Goal: Transaction & Acquisition: Purchase product/service

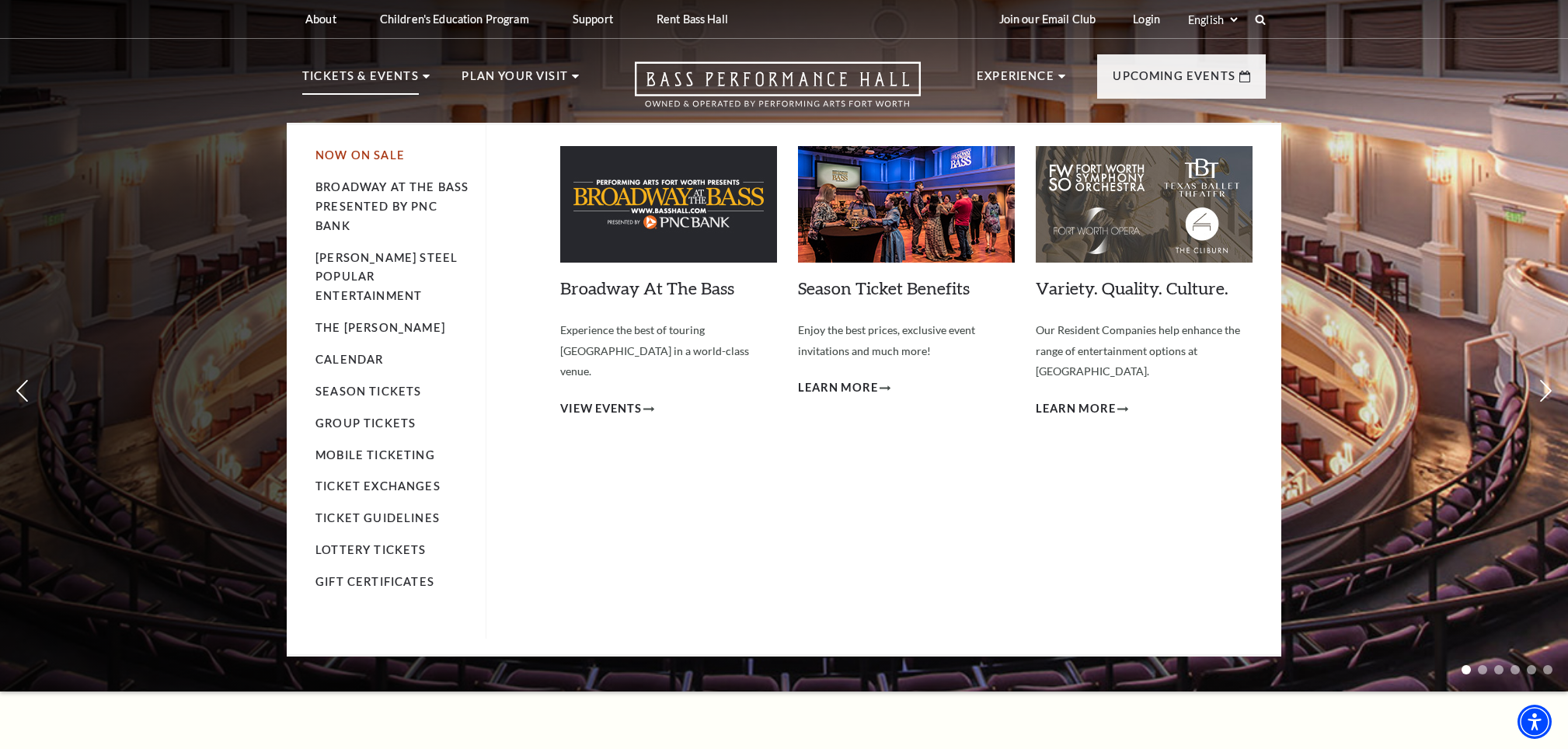
click at [383, 152] on link "Now On Sale" at bounding box center [361, 155] width 89 height 13
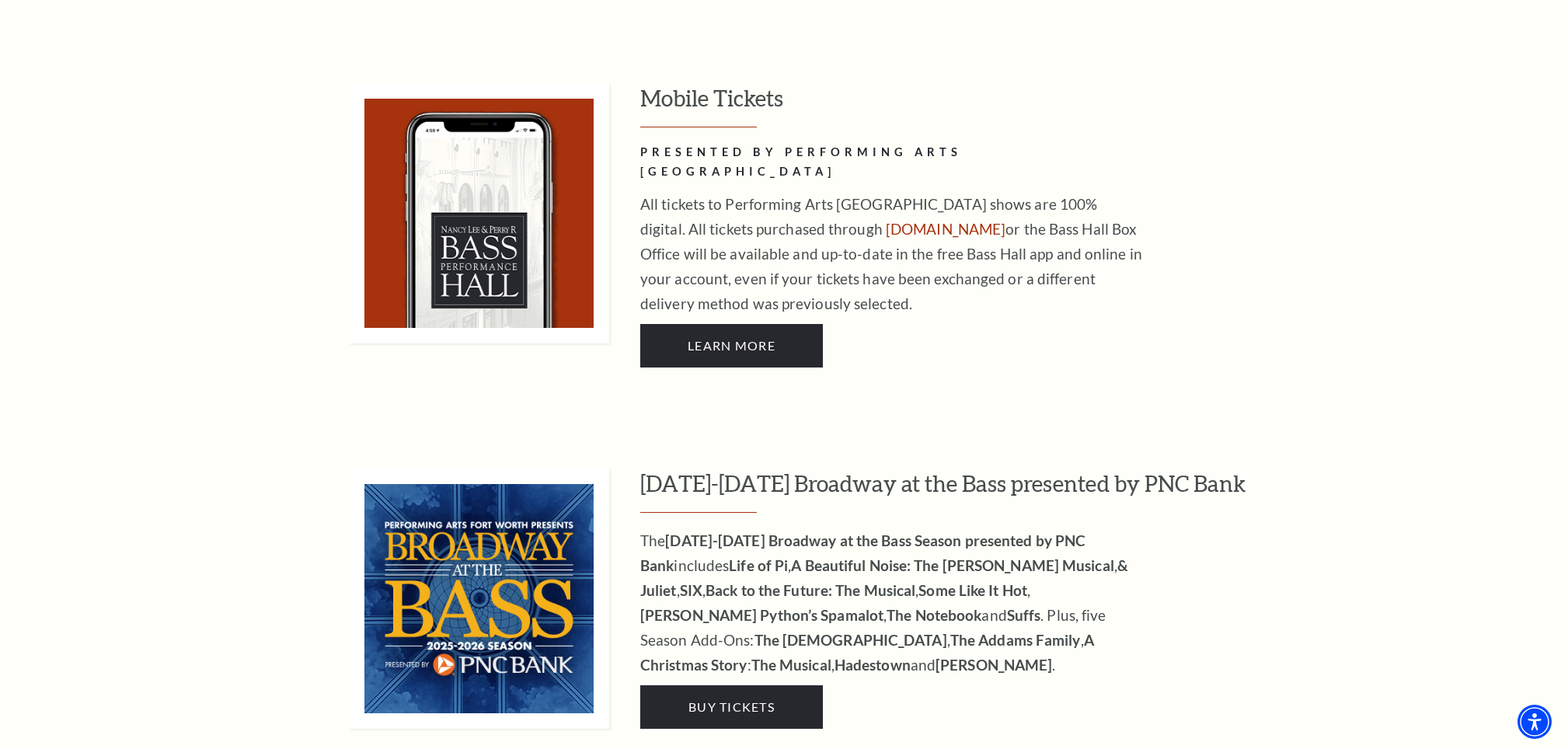
scroll to position [1422, 0]
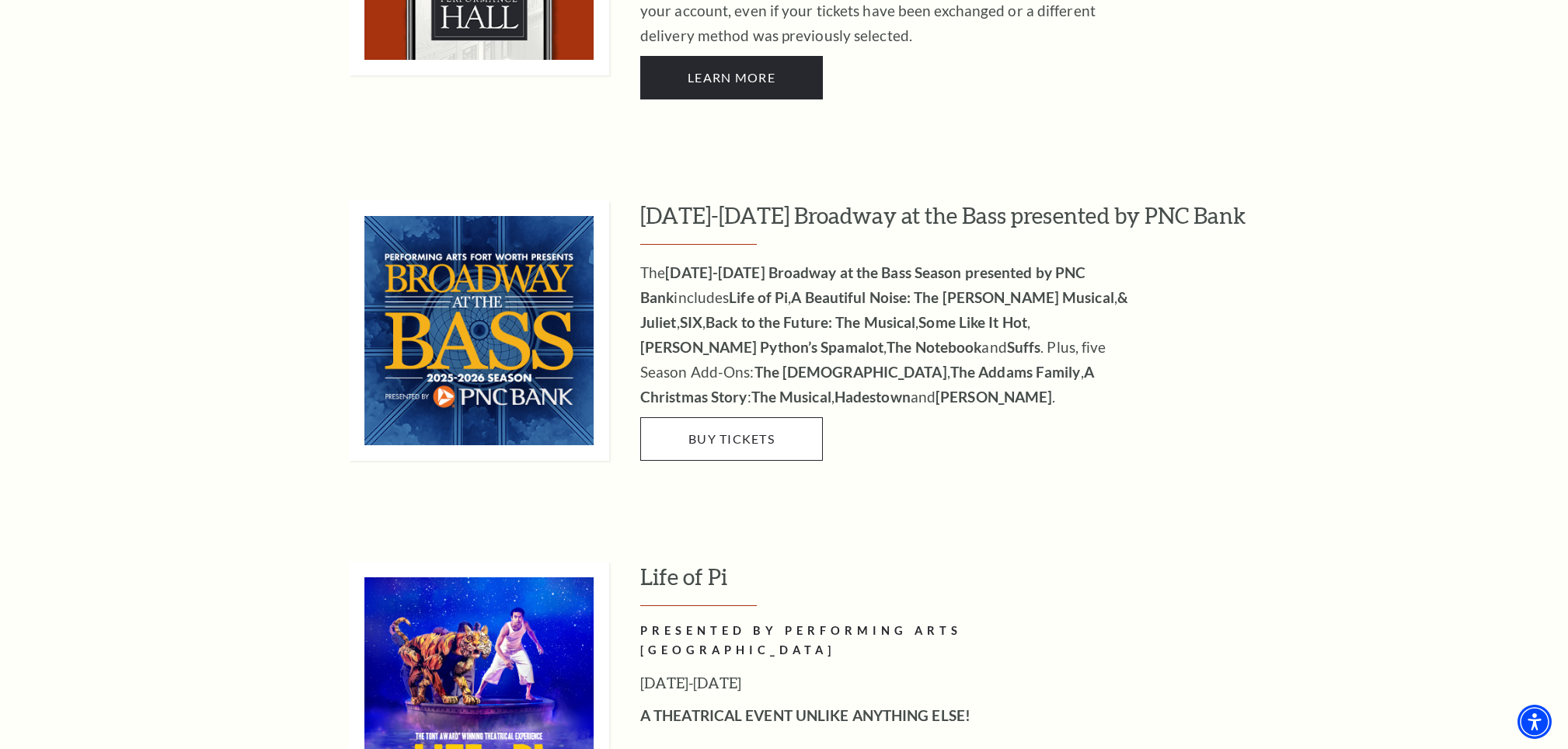
click at [707, 417] on link "Buy Tickets" at bounding box center [731, 439] width 183 height 44
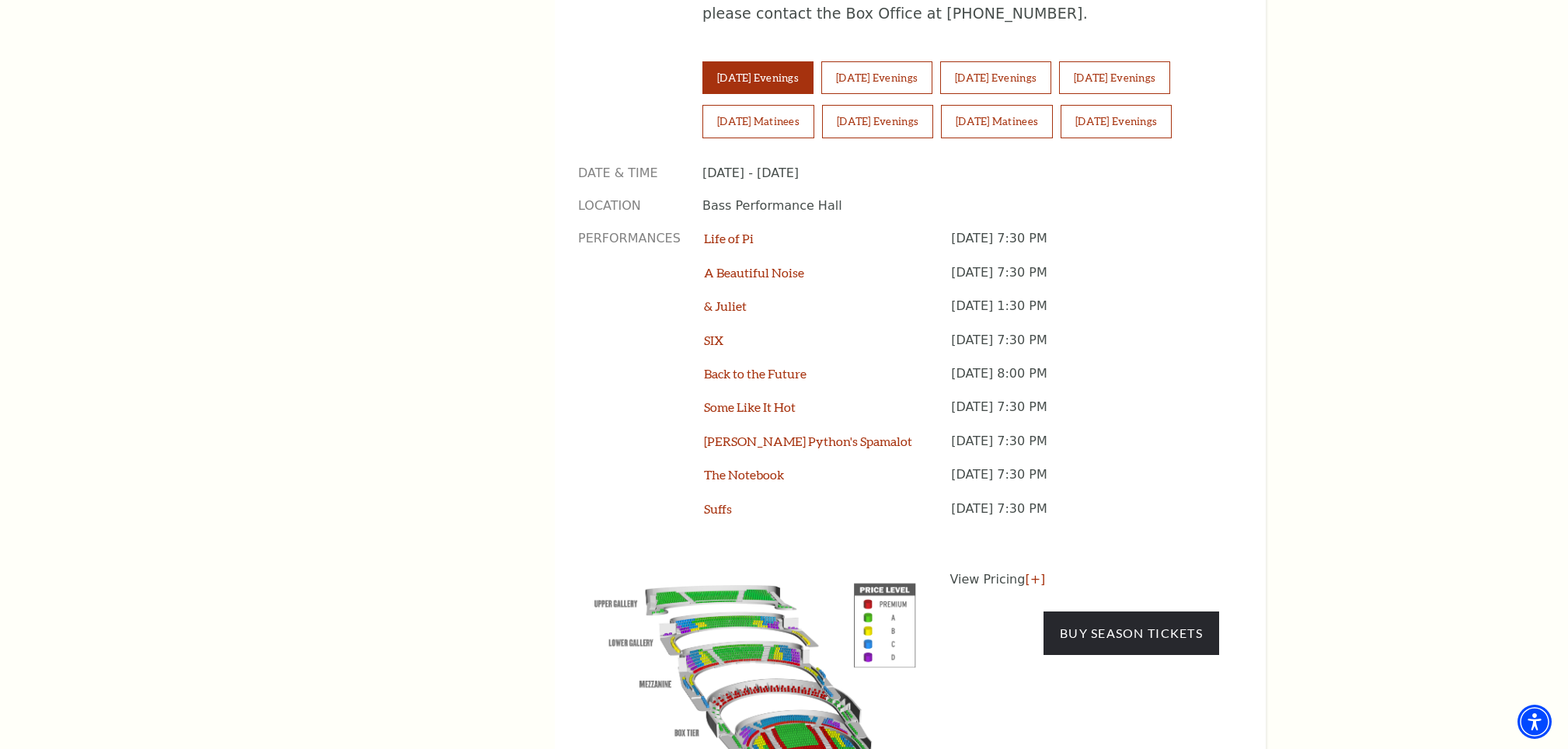
scroll to position [1060, 0]
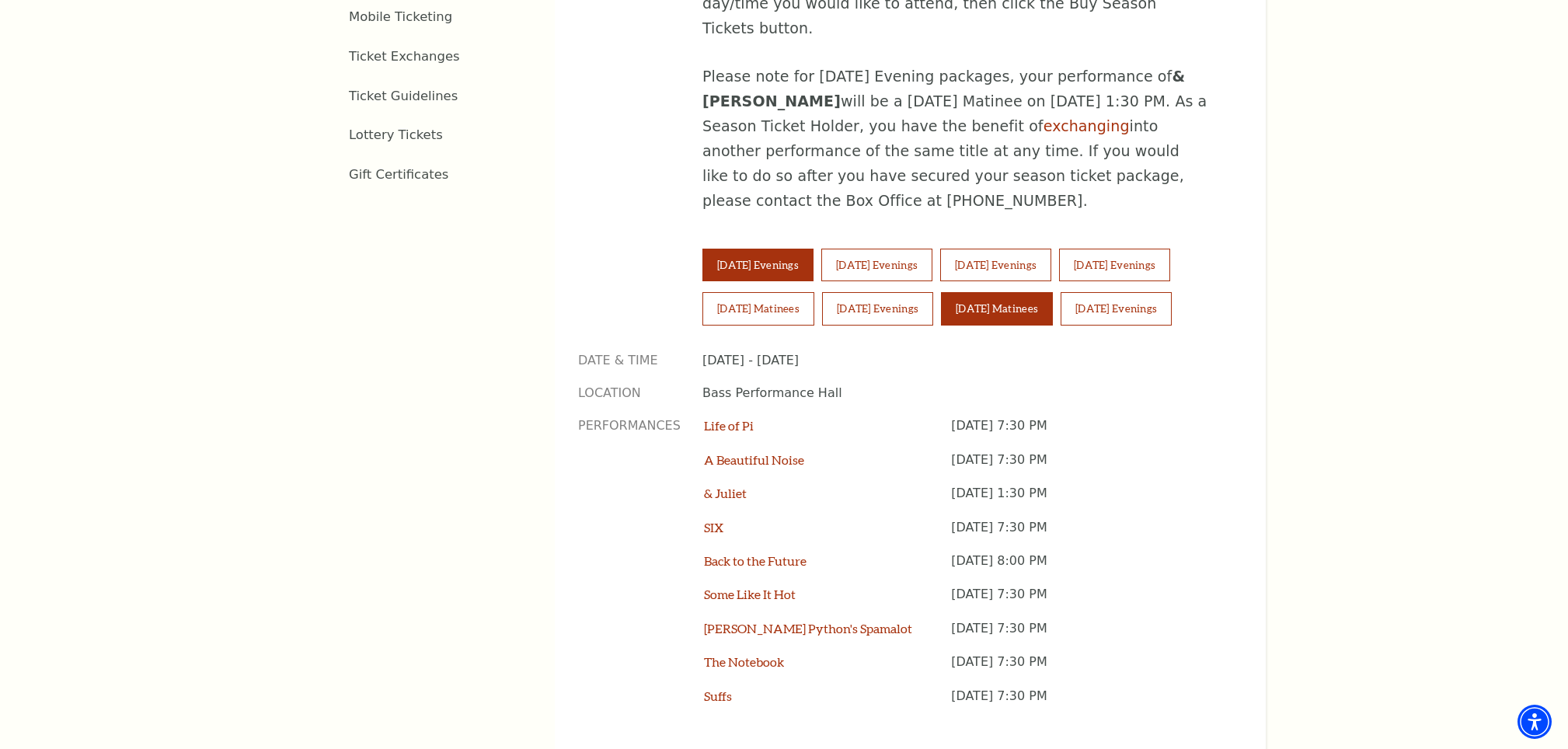
click at [996, 293] on button "Sunday Matinees" at bounding box center [997, 308] width 112 height 33
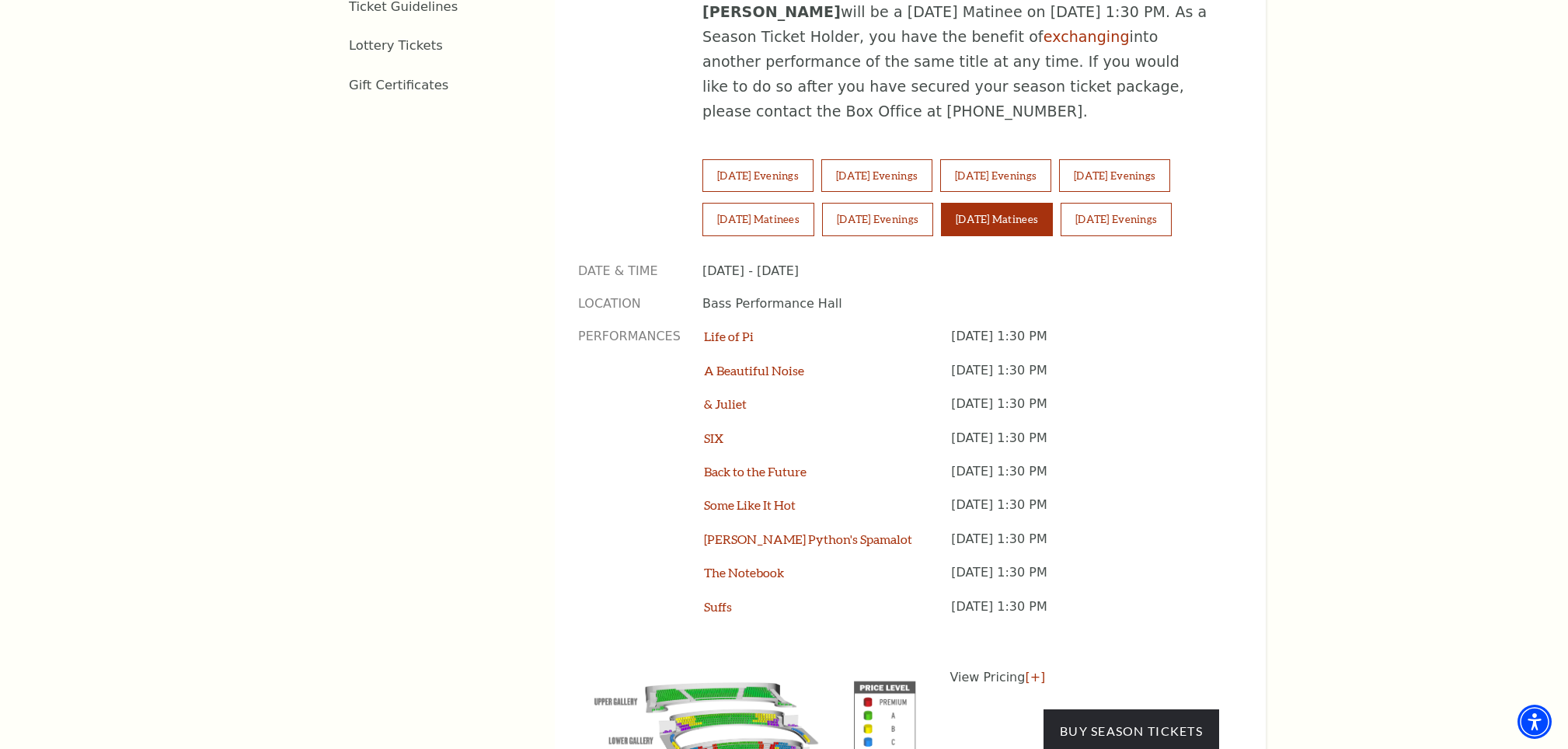
scroll to position [1205, 0]
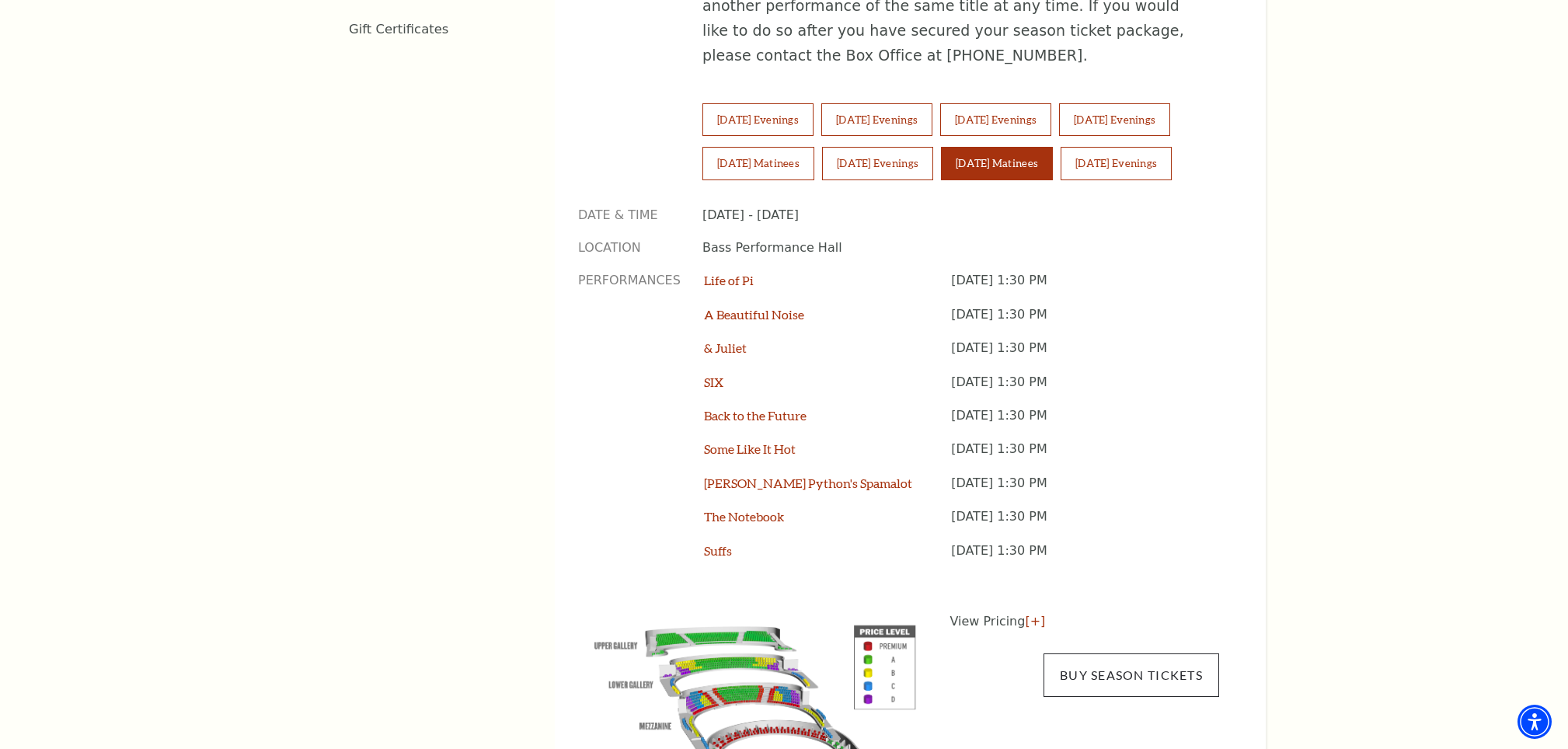
click at [1117, 653] on link "Buy Season Tickets" at bounding box center [1131, 674] width 175 height 44
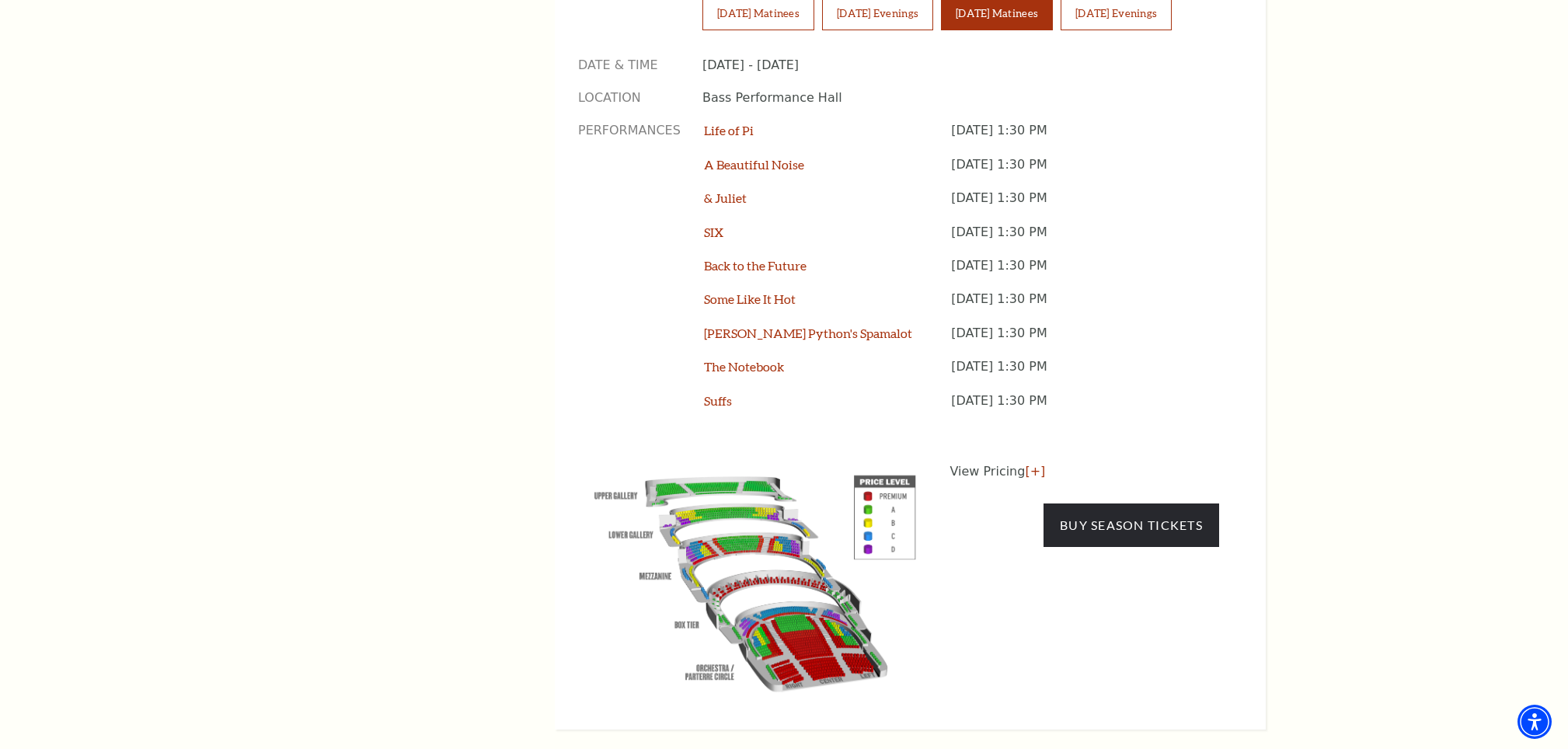
scroll to position [1335, 0]
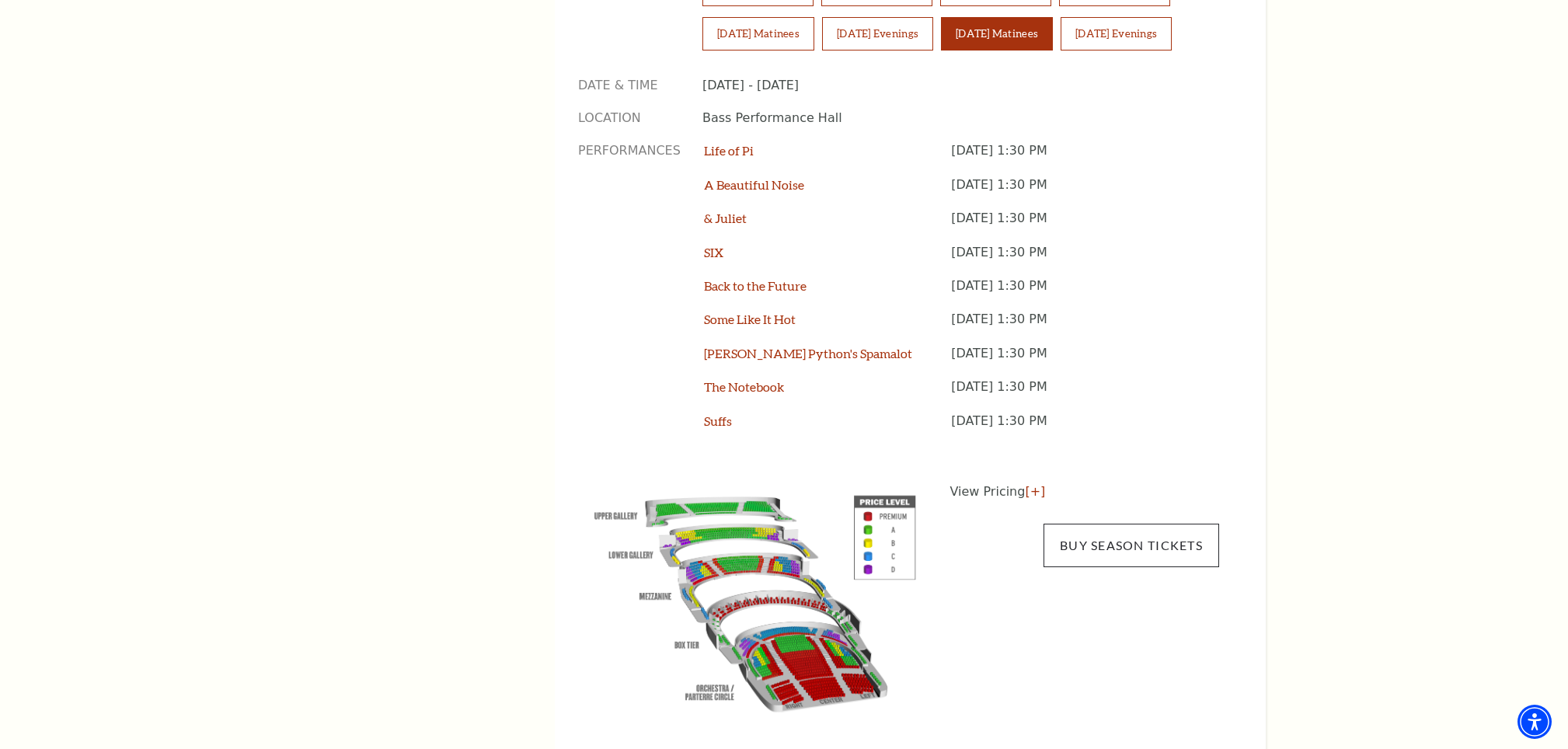
click at [1115, 524] on link "Buy Season Tickets" at bounding box center [1131, 545] width 175 height 44
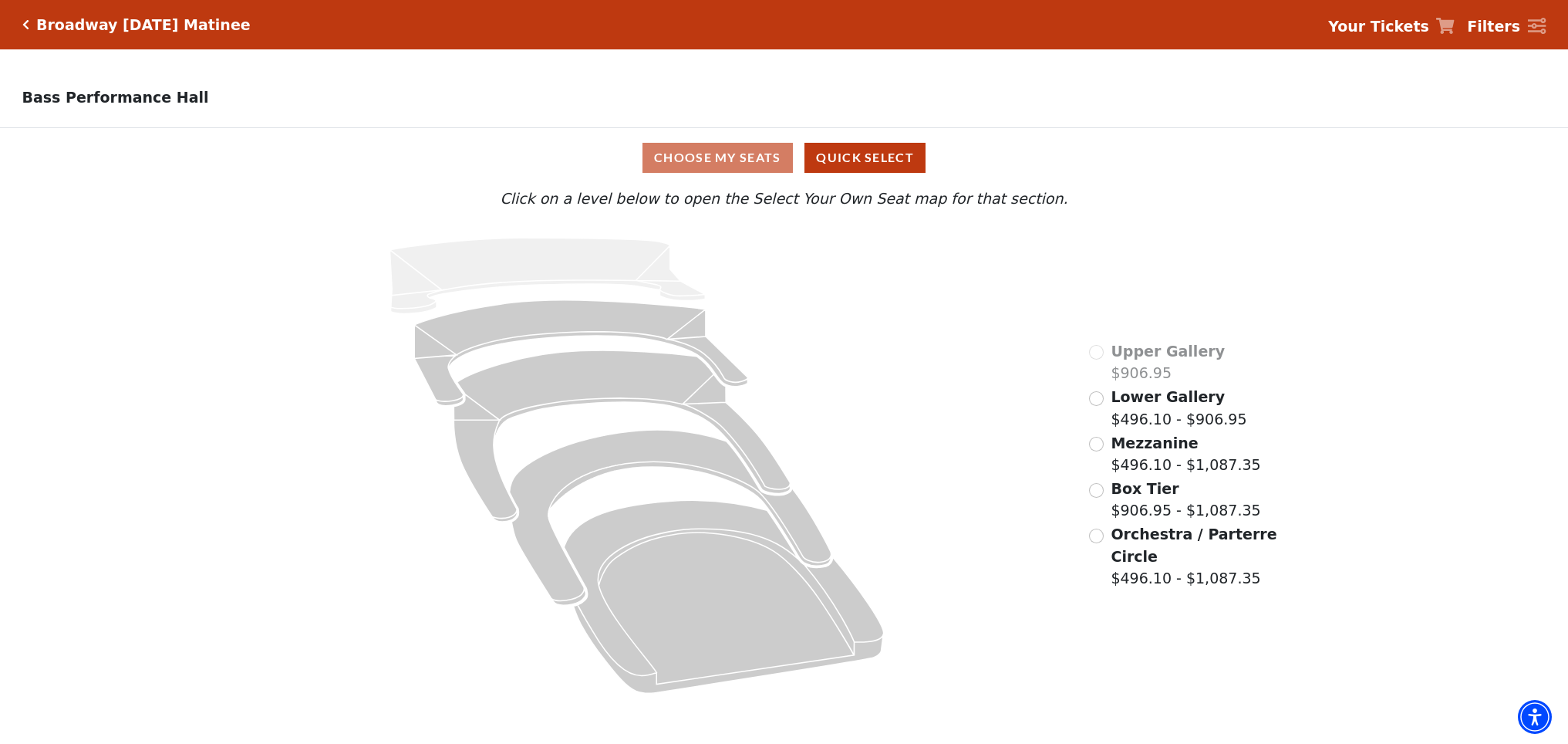
click at [1094, 488] on input "Box Tier$906.95 - $1,087.35\a" at bounding box center [1096, 490] width 15 height 15
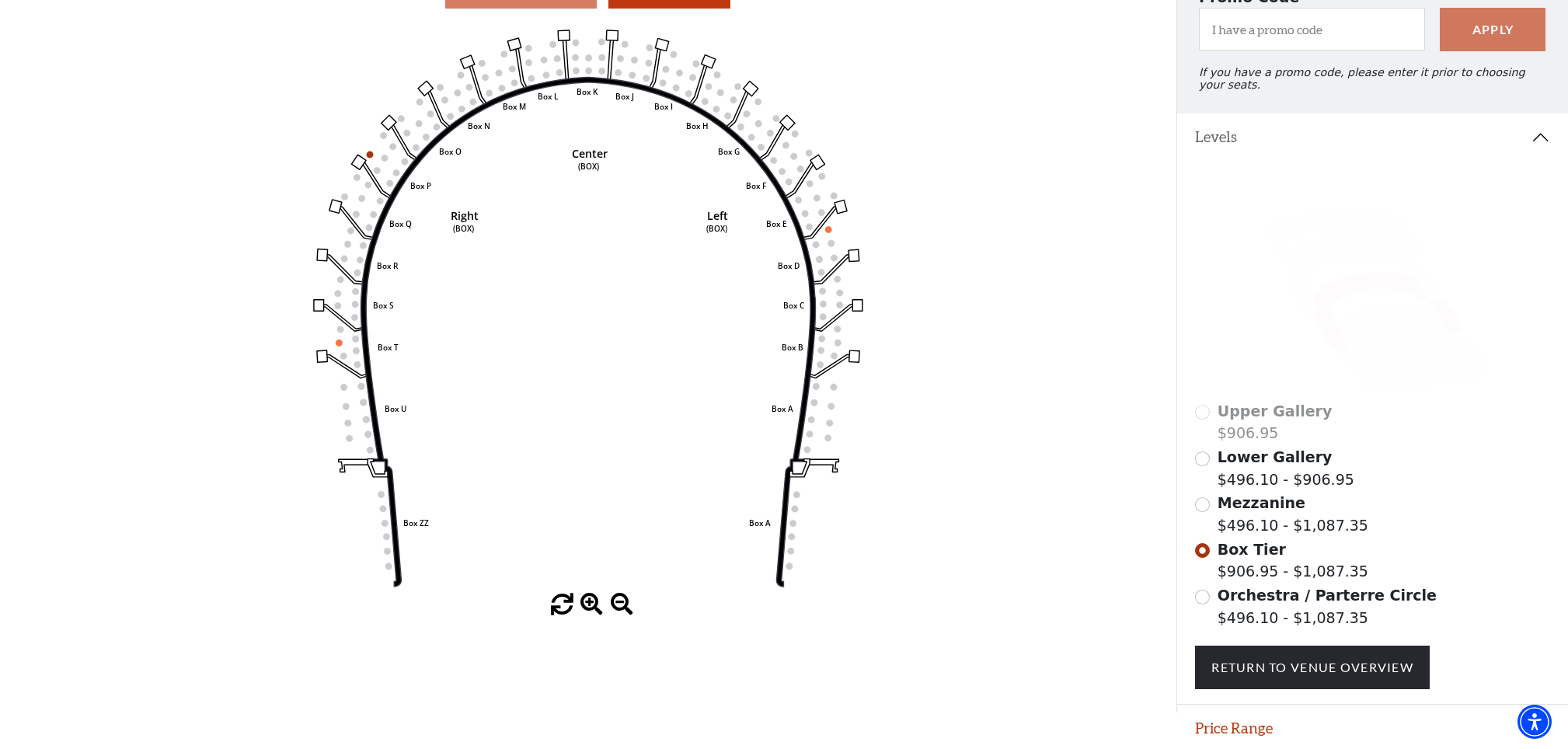
scroll to position [214, 0]
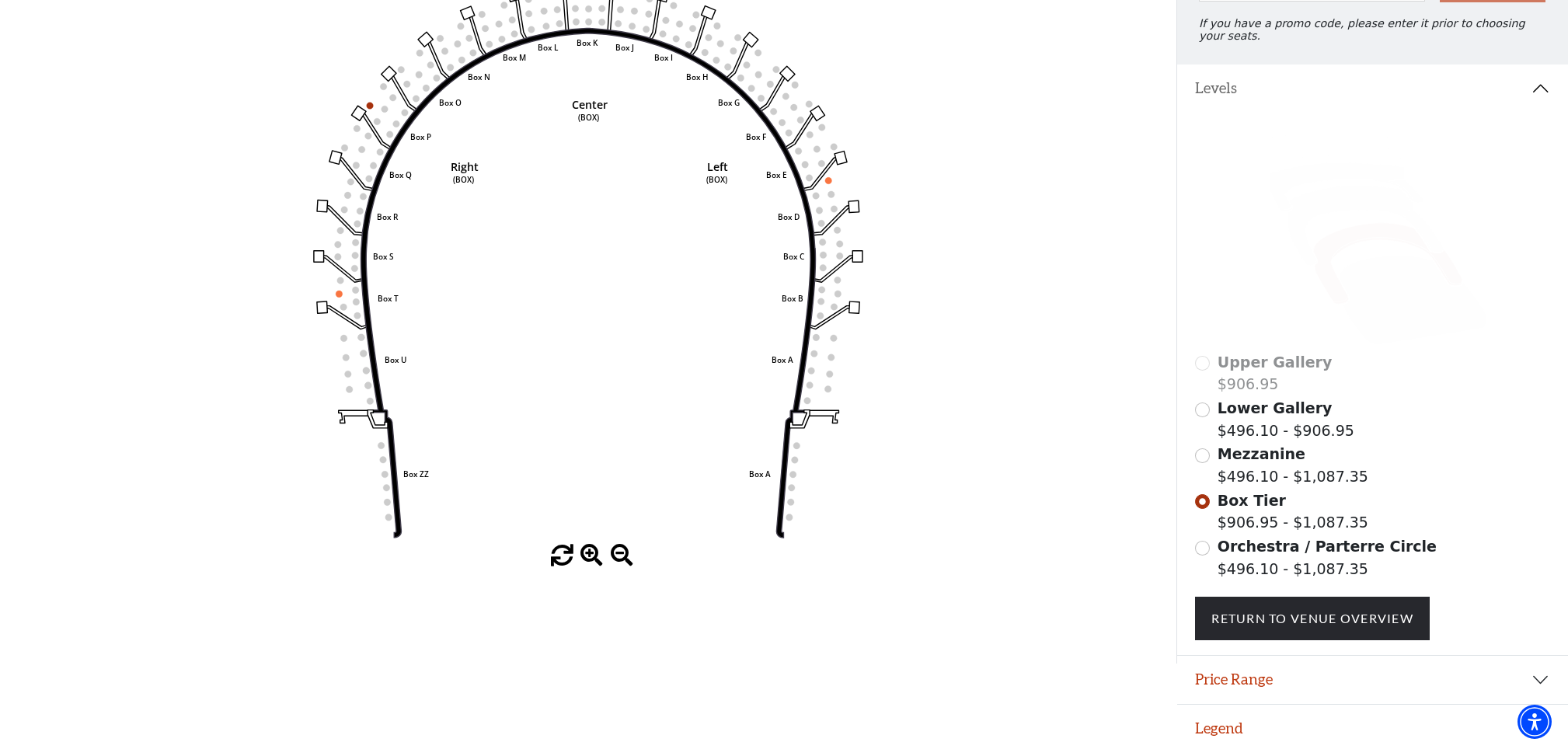
click at [1200, 543] on input "Orchestra / Parterre Circle$496.10 - $1,087.35\a" at bounding box center [1203, 548] width 15 height 15
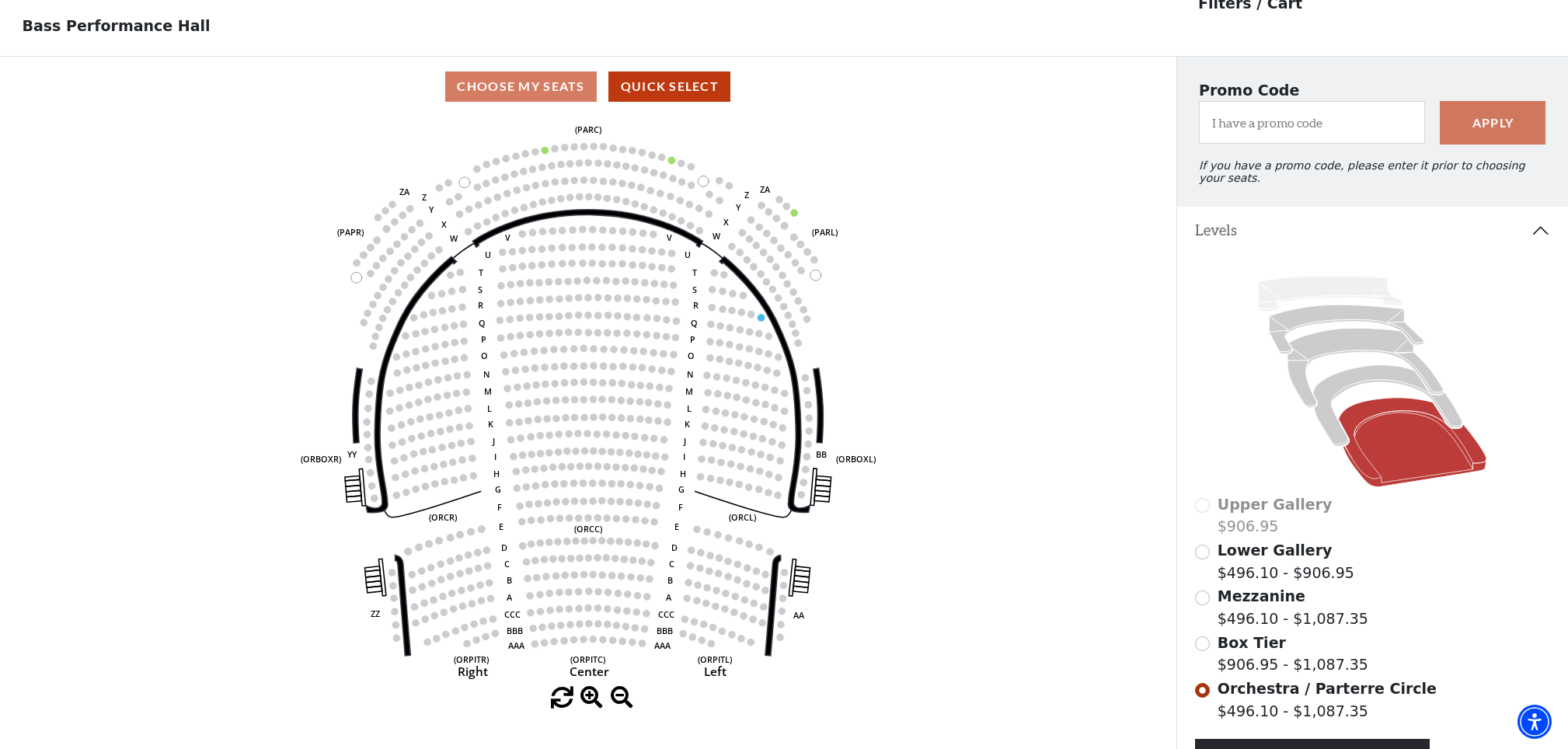
scroll to position [0, 0]
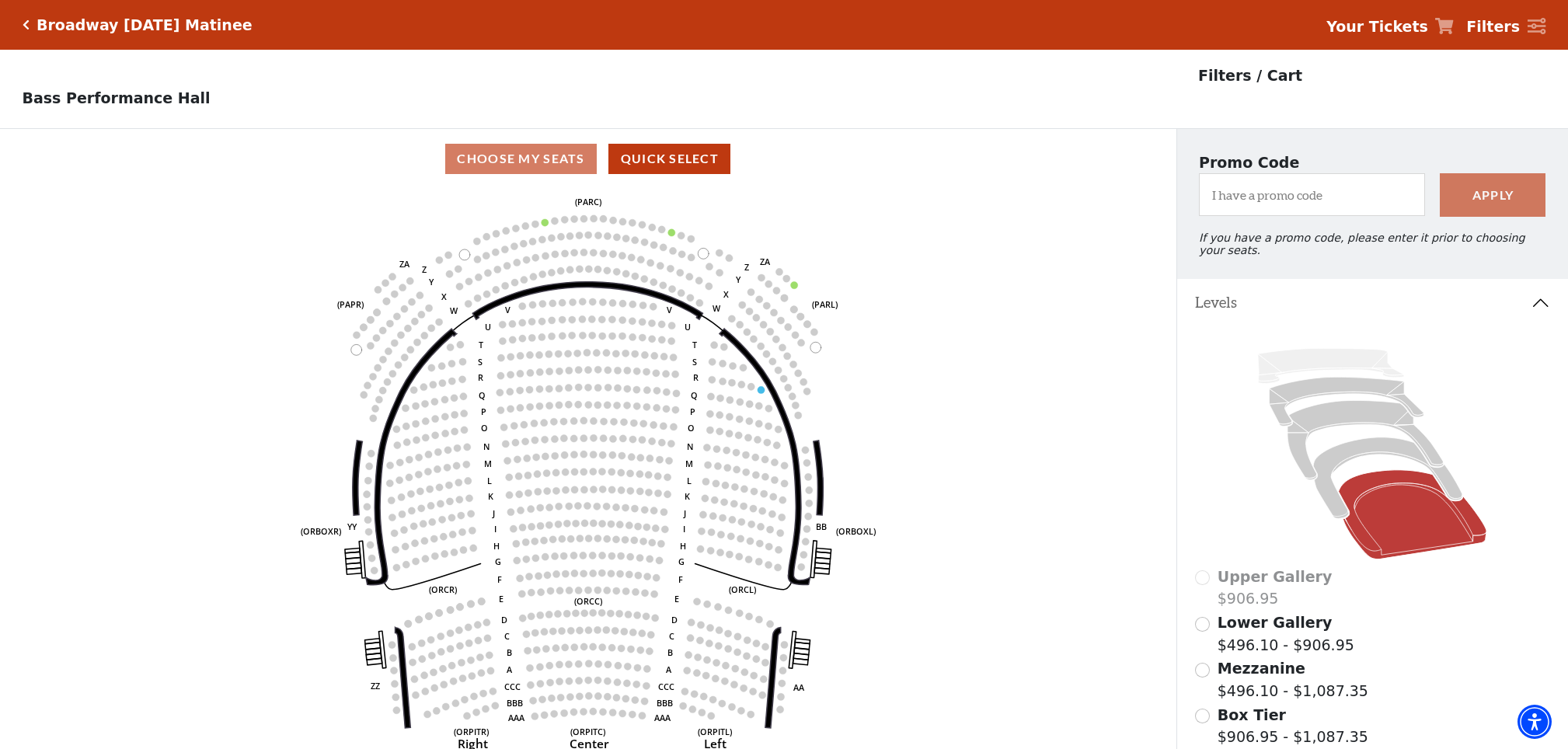
click at [525, 157] on div "Choose My Seats Quick Select" at bounding box center [588, 158] width 1177 height 31
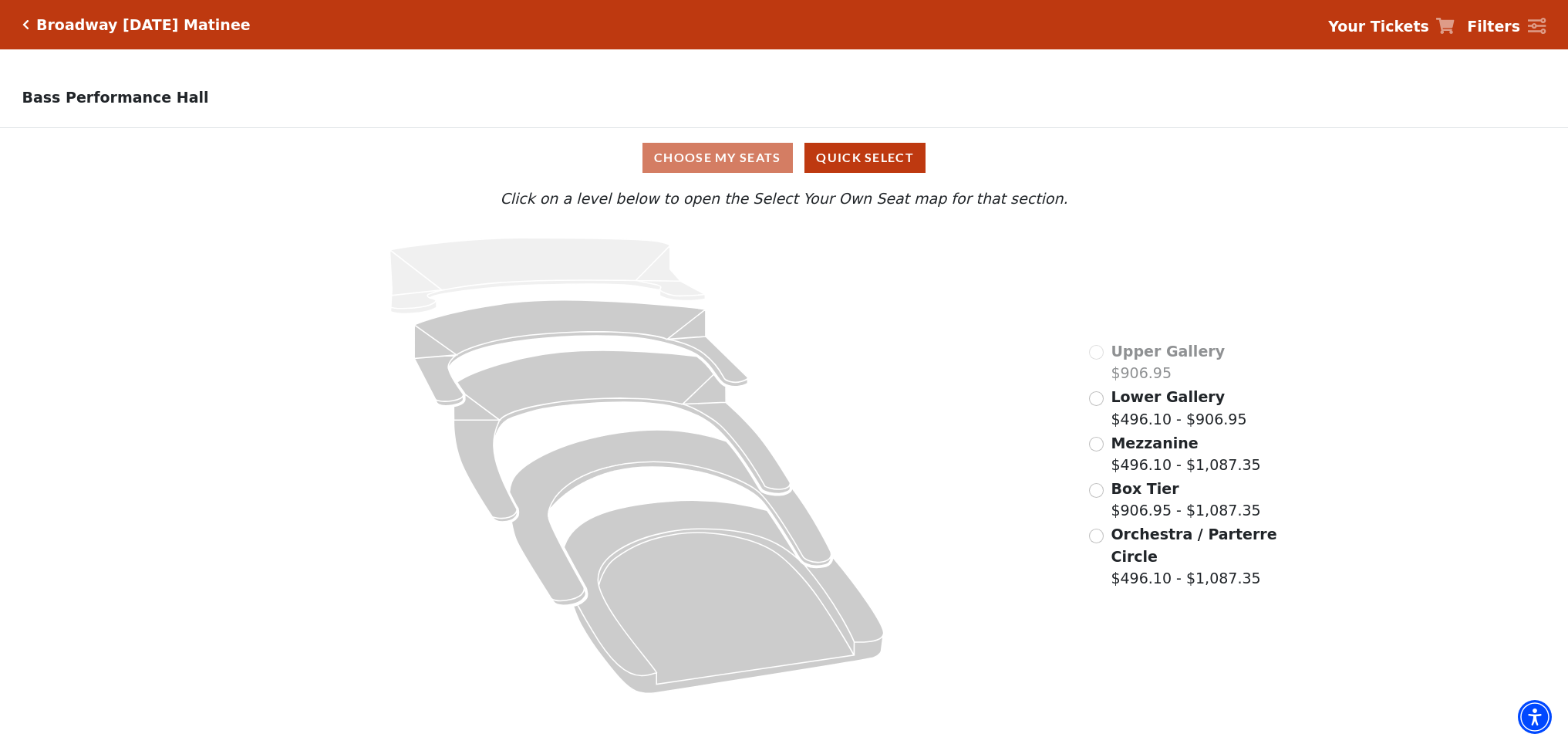
click at [723, 159] on div "Choose My Seats Quick Select" at bounding box center [784, 157] width 1177 height 31
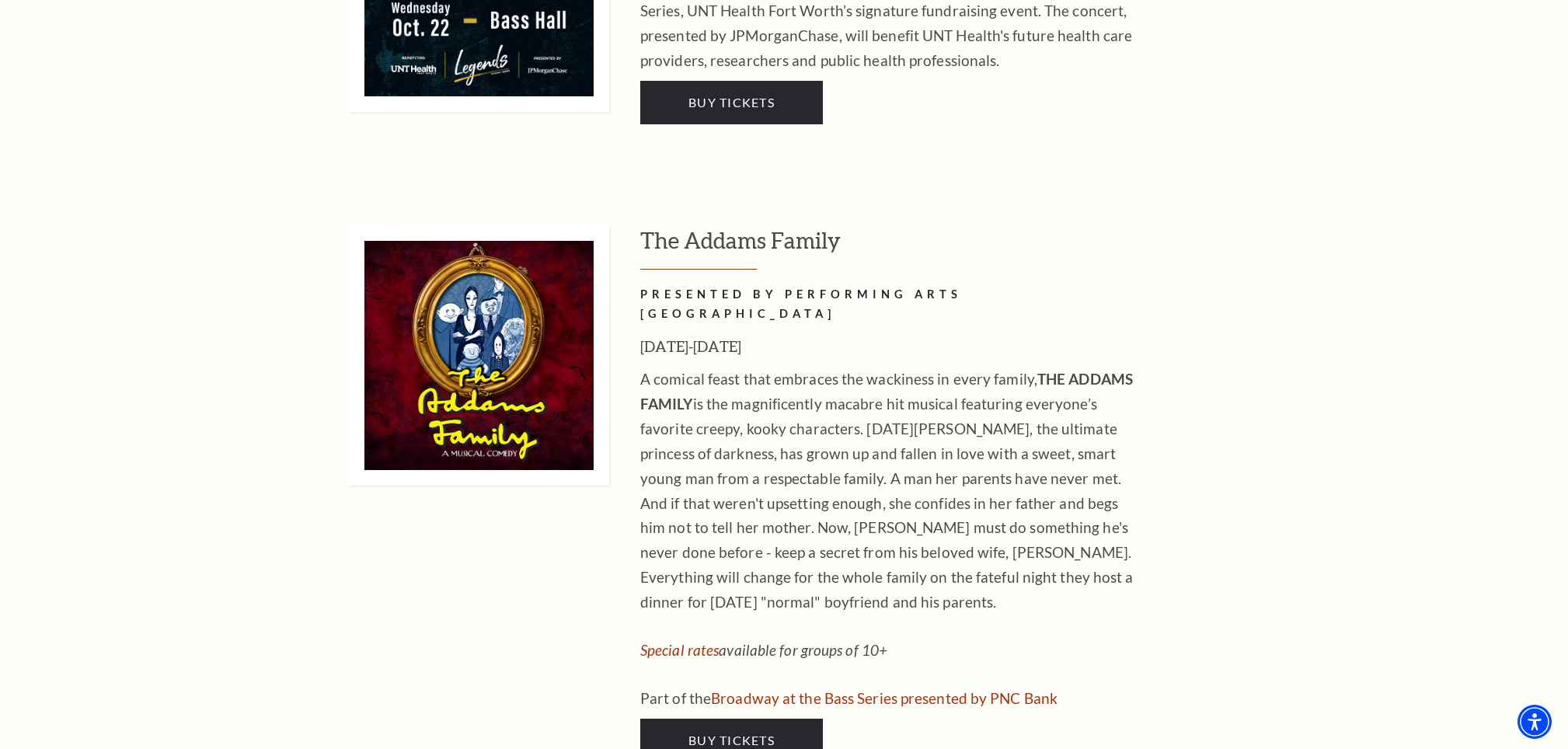
scroll to position [3571, 0]
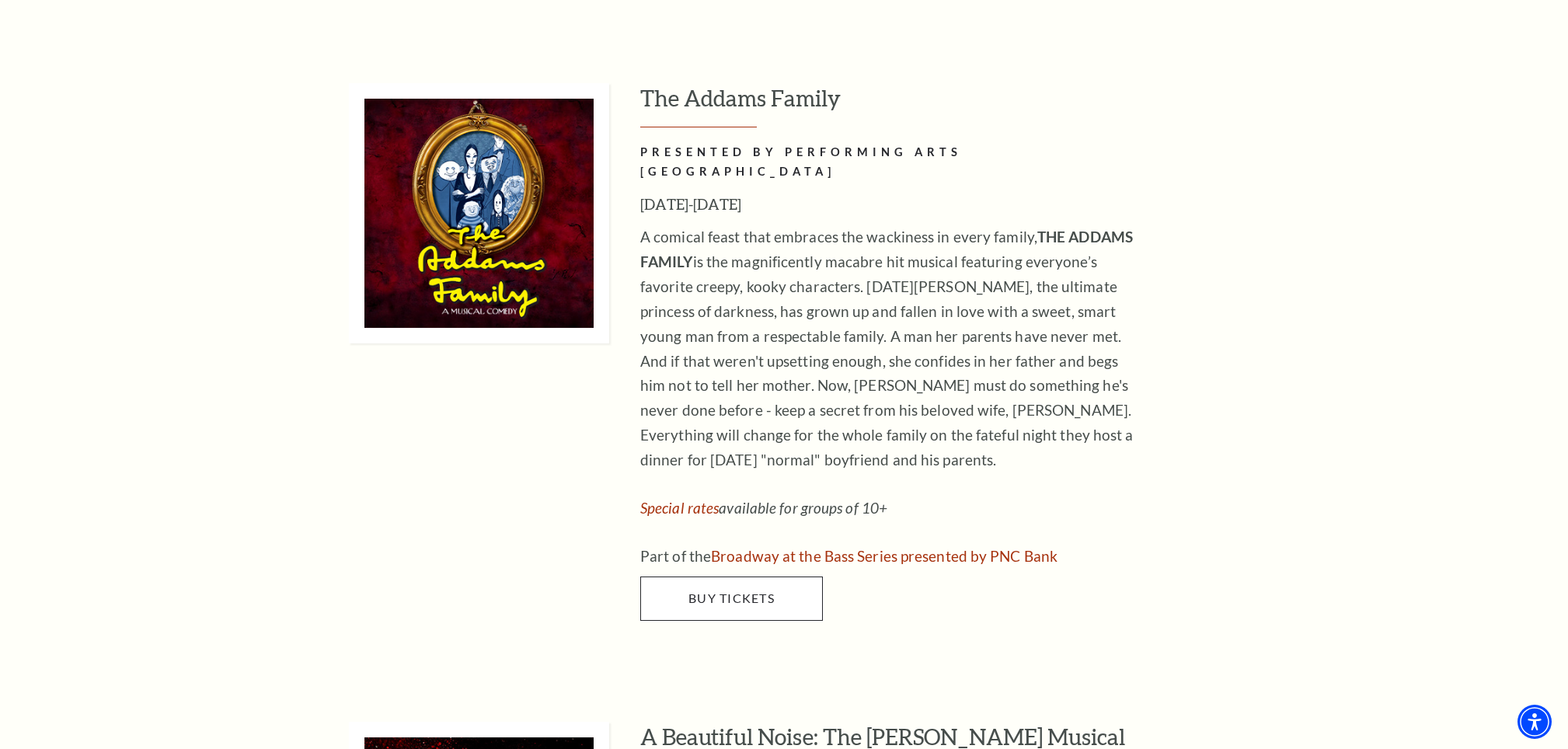
click at [746, 591] on span "Buy Tickets" at bounding box center [731, 598] width 87 height 15
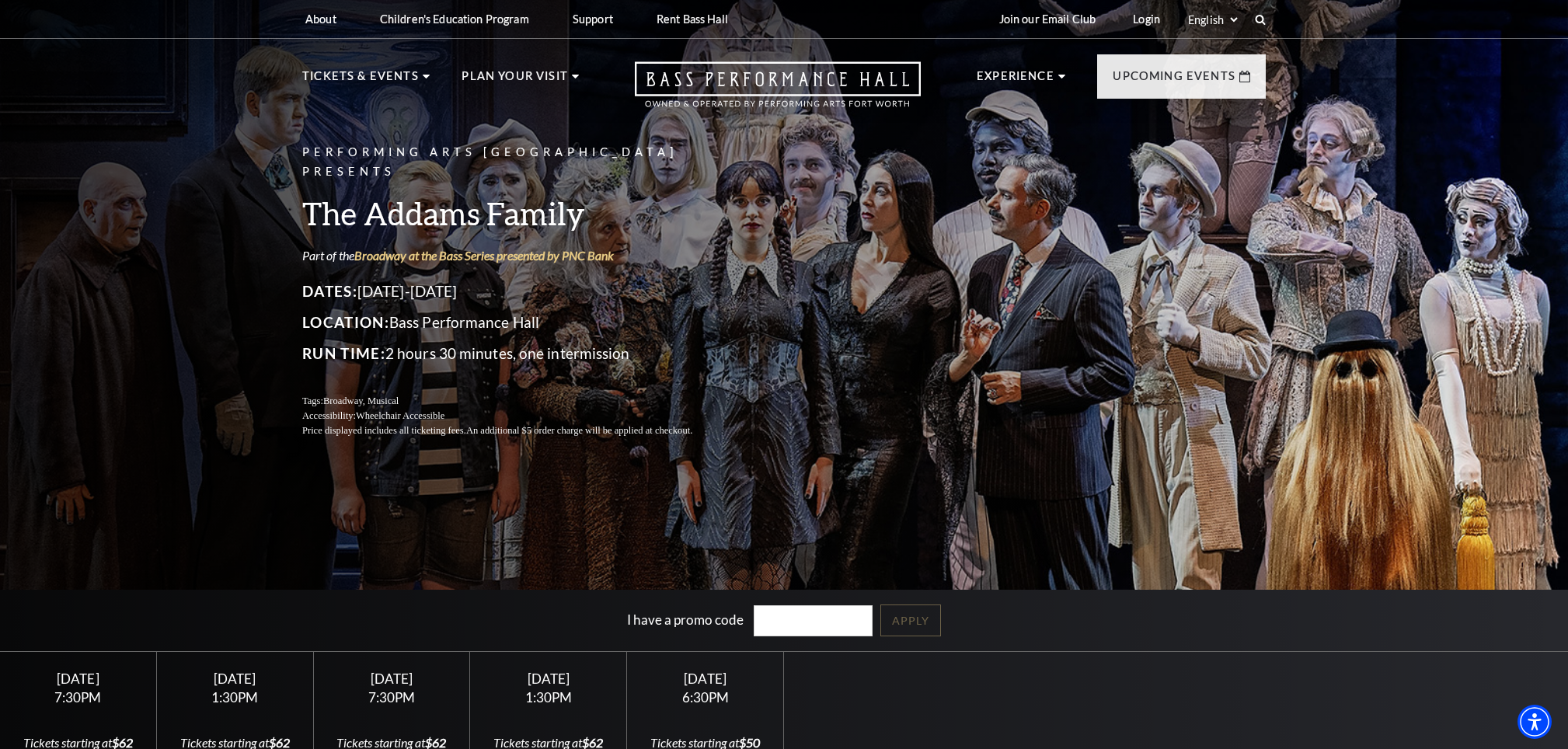
scroll to position [223, 0]
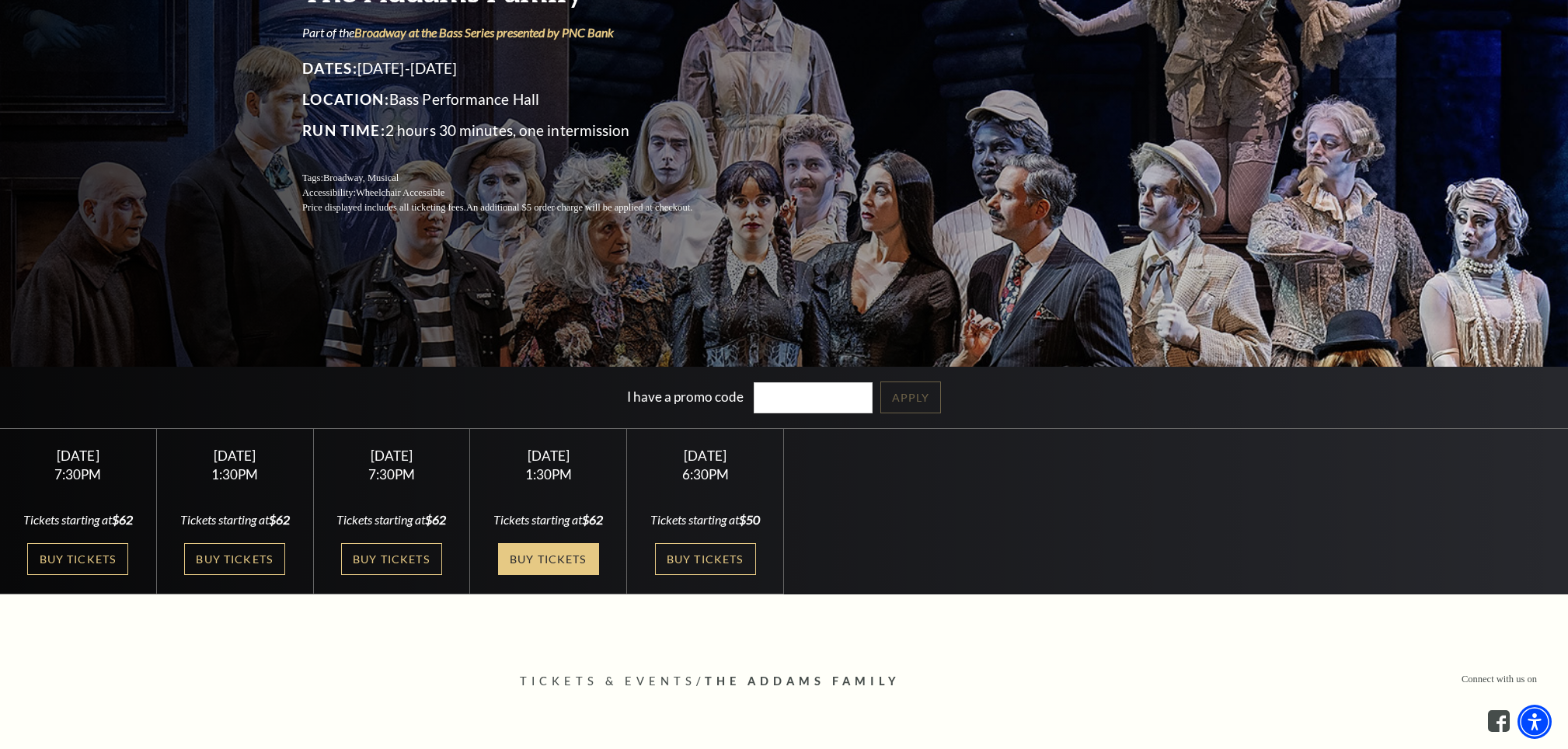
click at [531, 558] on link "Buy Tickets" at bounding box center [549, 559] width 101 height 32
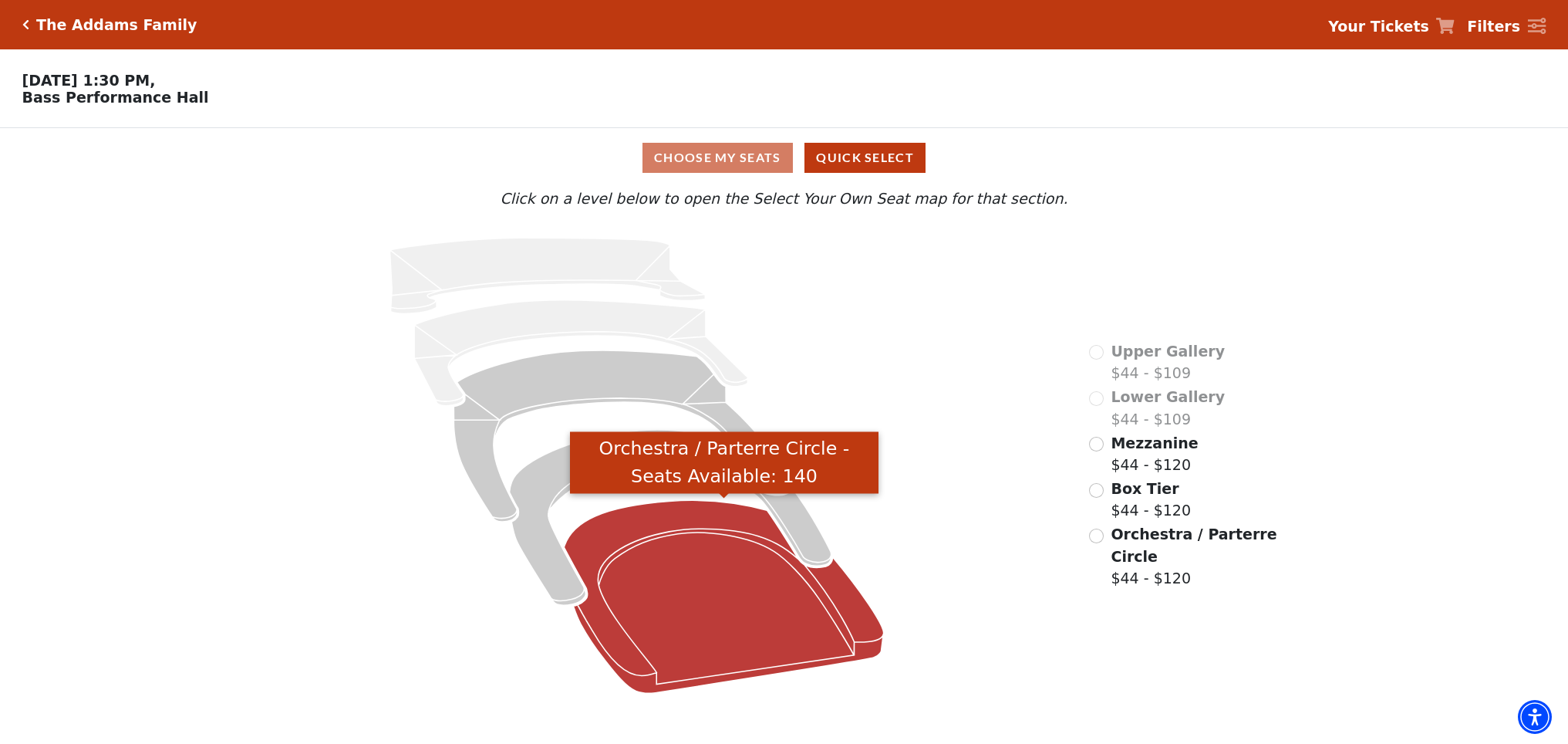
click at [695, 537] on icon "Orchestra / Parterre Circle - Seats Available: 140" at bounding box center [723, 597] width 319 height 192
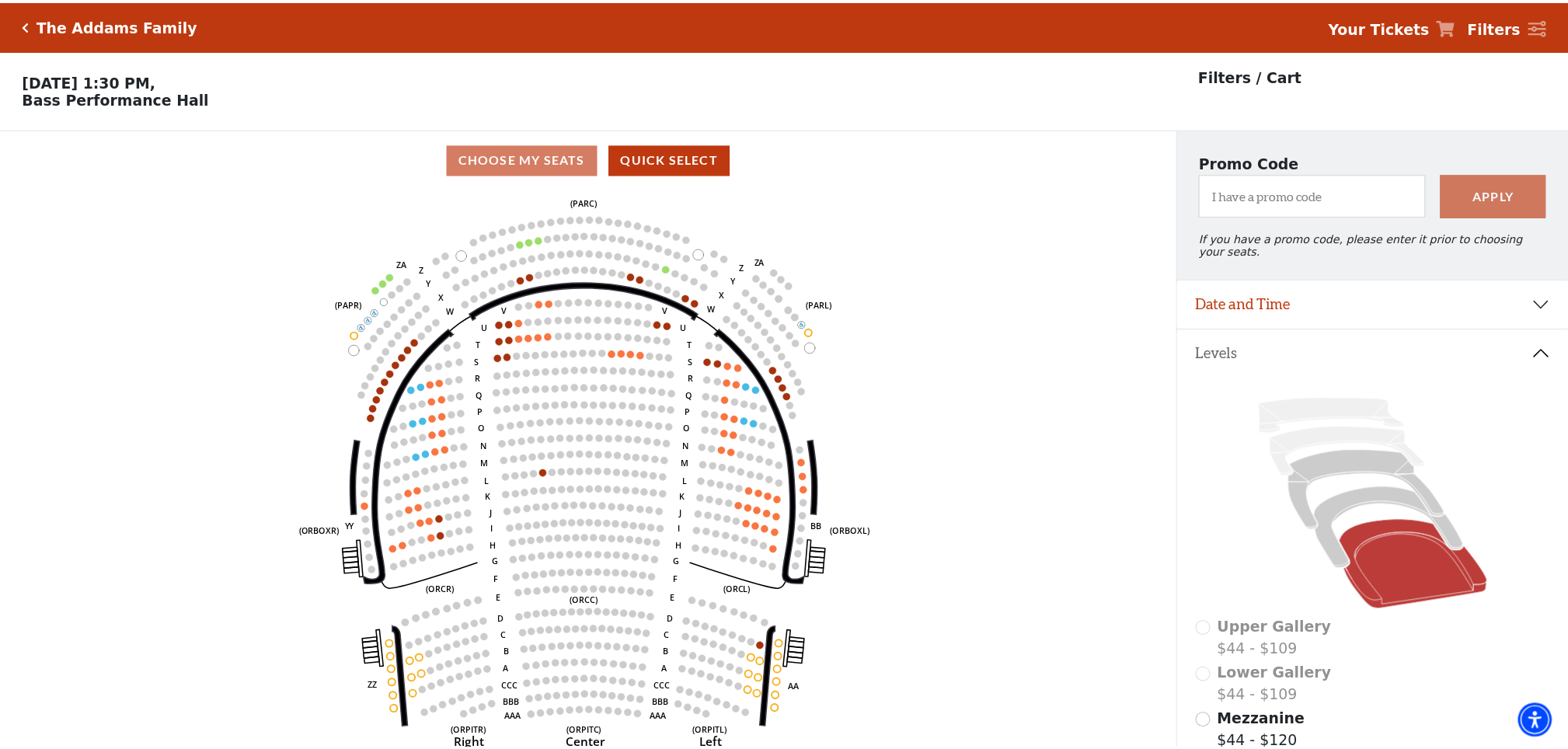
scroll to position [73, 0]
